Goal: Information Seeking & Learning: Understand process/instructions

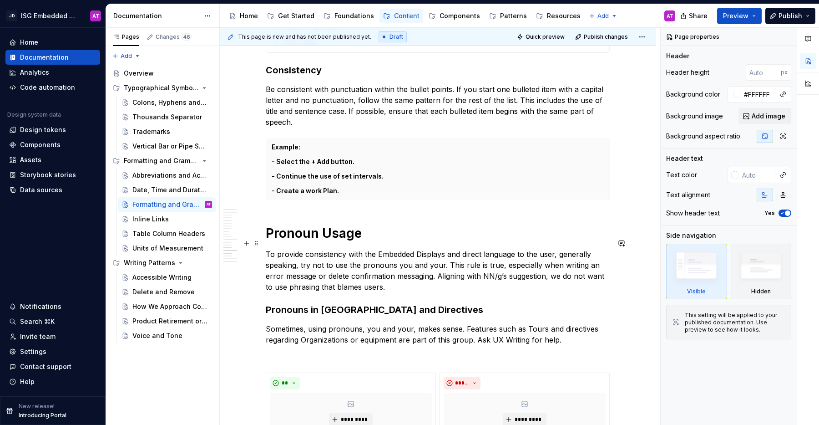
scroll to position [1059, 0]
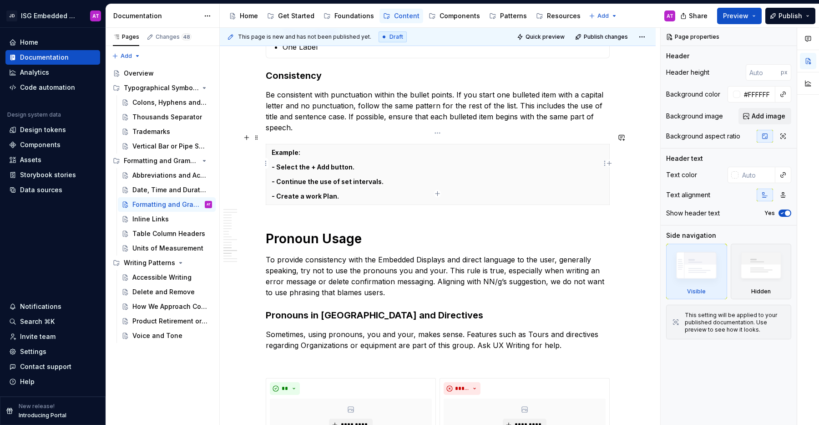
click at [423, 150] on th "Example: - Select the + Add button. - Continue the use of set intervals. - Crea…" at bounding box center [438, 174] width 344 height 61
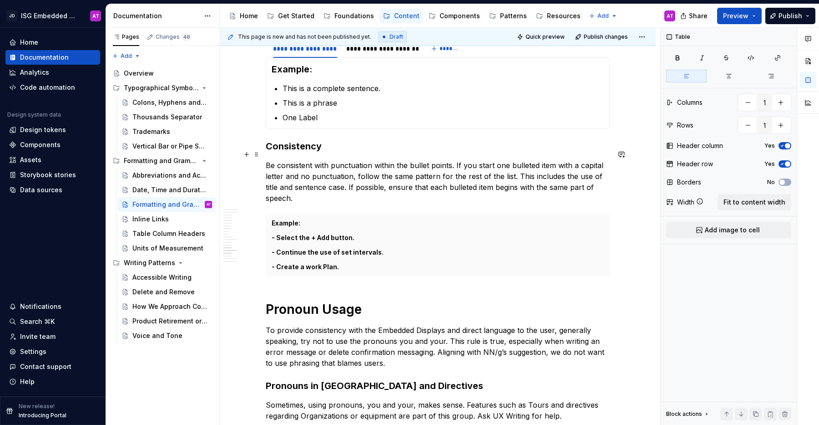
scroll to position [988, 0]
click at [395, 216] on th "Example: - Select the + Add button. - Continue the use of set intervals. - Crea…" at bounding box center [438, 246] width 344 height 61
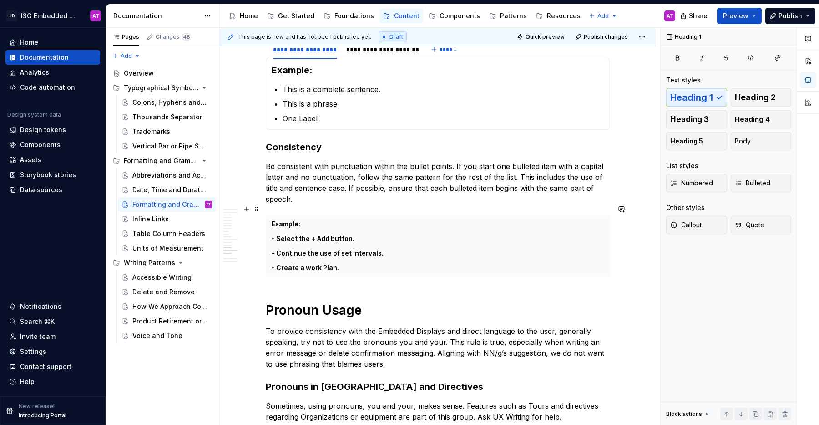
click at [530, 264] on table "Example: - Select the + Add button. - Continue the use of set intervals. - Crea…" at bounding box center [438, 245] width 344 height 61
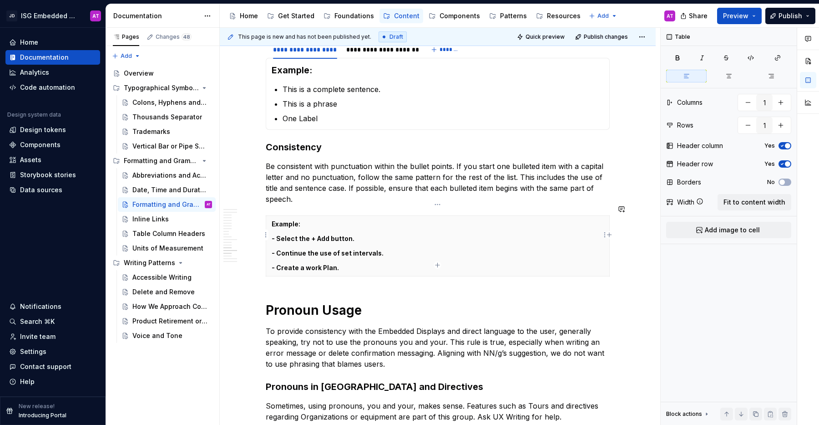
click at [530, 264] on th "Example: - Select the + Add button. - Continue the use of set intervals. - Crea…" at bounding box center [438, 246] width 344 height 61
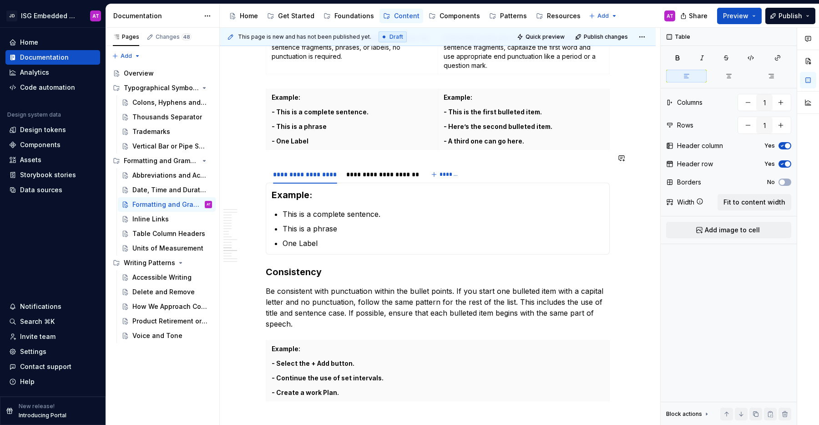
scroll to position [863, 0]
click at [453, 195] on section-item-column "Example: This is a complete sentence. This is a phrase One Label" at bounding box center [438, 219] width 332 height 60
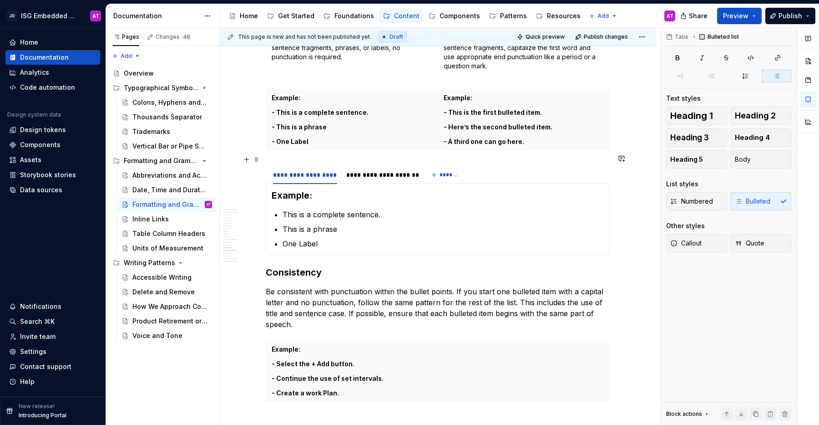
click at [496, 173] on div "**********" at bounding box center [438, 175] width 344 height 18
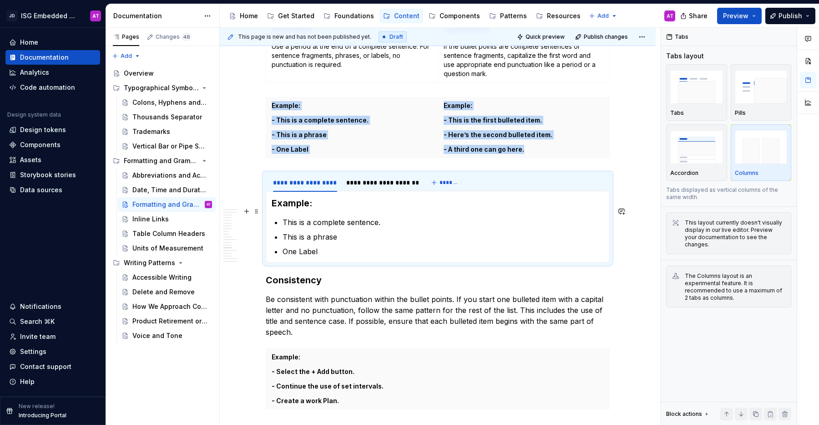
scroll to position [869, 0]
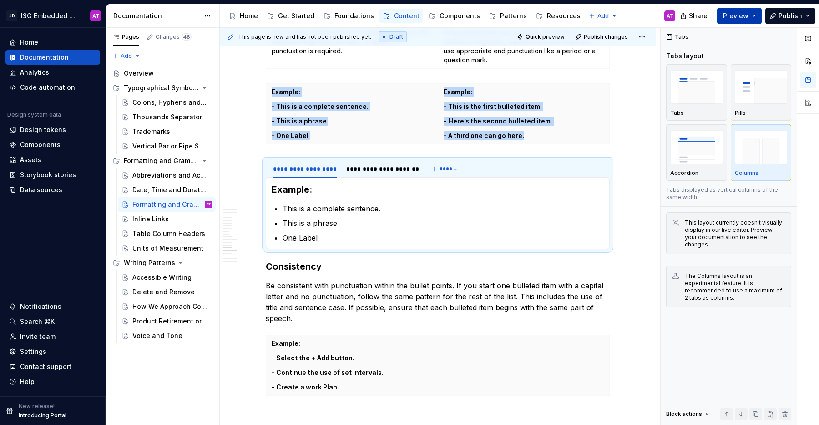
click at [758, 14] on button "Preview" at bounding box center [739, 16] width 45 height 16
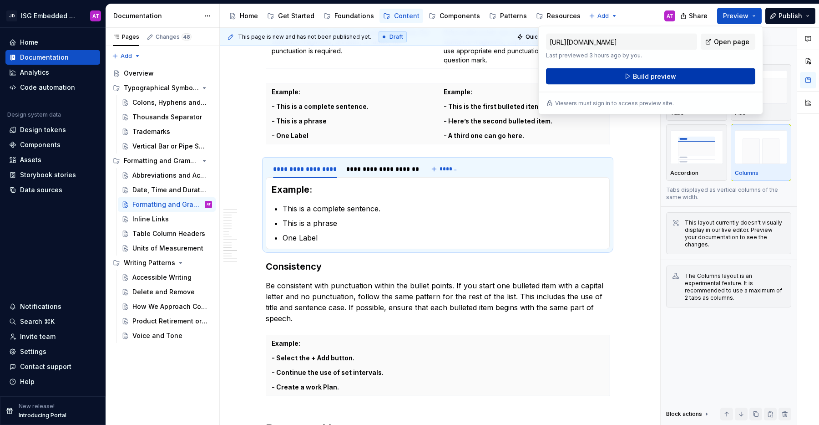
click at [730, 83] on button "Build preview" at bounding box center [650, 76] width 209 height 16
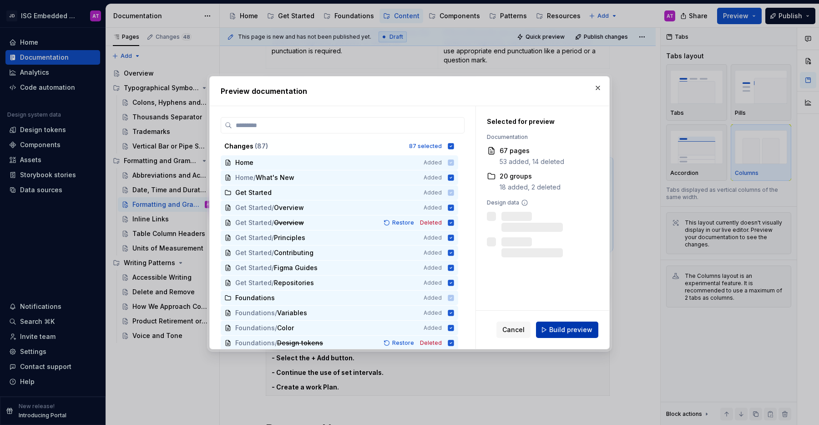
click at [559, 330] on span "Build preview" at bounding box center [570, 329] width 43 height 9
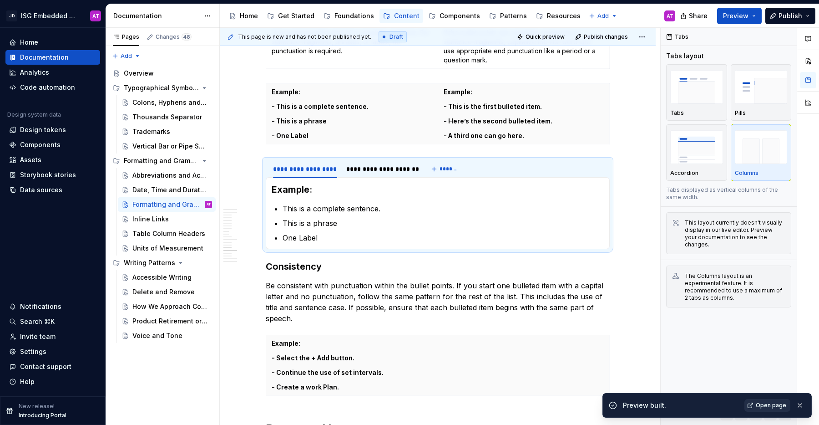
click at [764, 406] on span "Open page" at bounding box center [771, 405] width 30 height 7
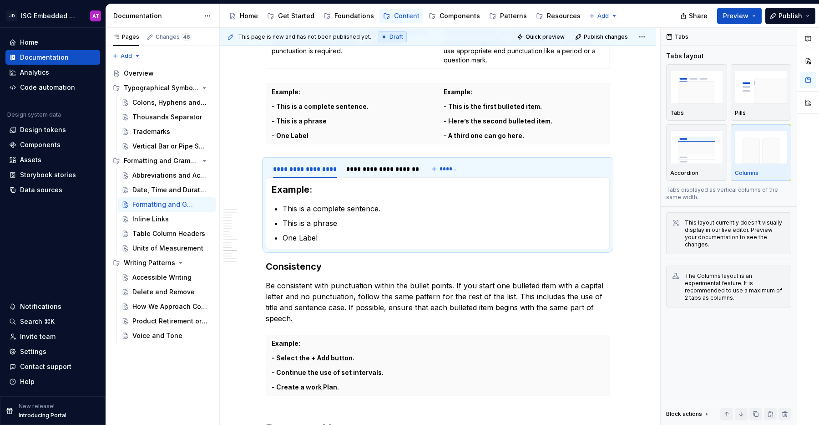
type textarea "*"
